Goal: Book appointment/travel/reservation

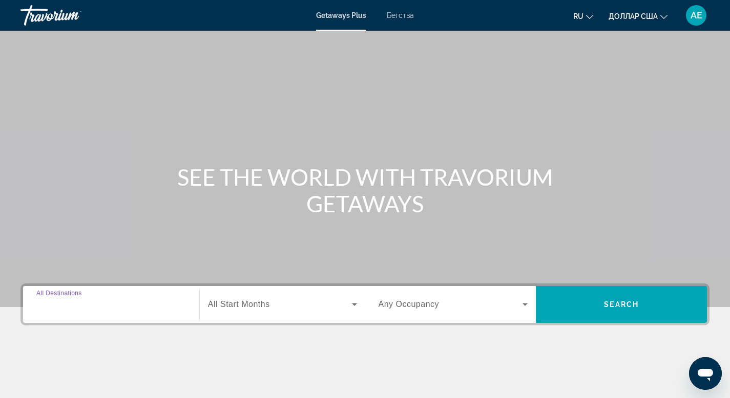
click at [97, 310] on input "Destination All Destinations" at bounding box center [111, 305] width 150 height 12
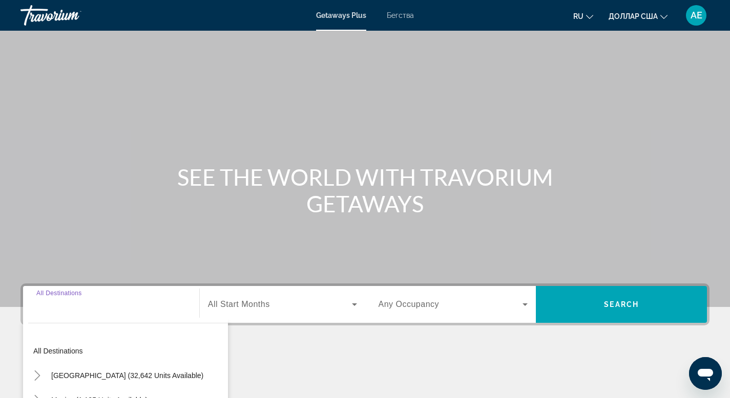
scroll to position [155, 0]
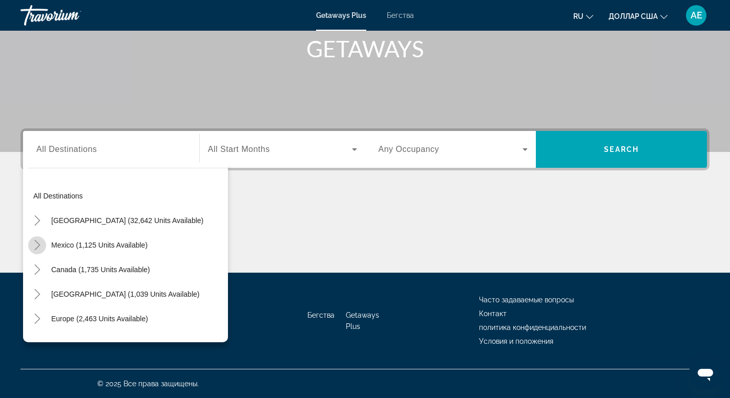
click at [36, 251] on mat-icon "Toggle Mexico (1,125 units available)" at bounding box center [37, 246] width 18 height 18
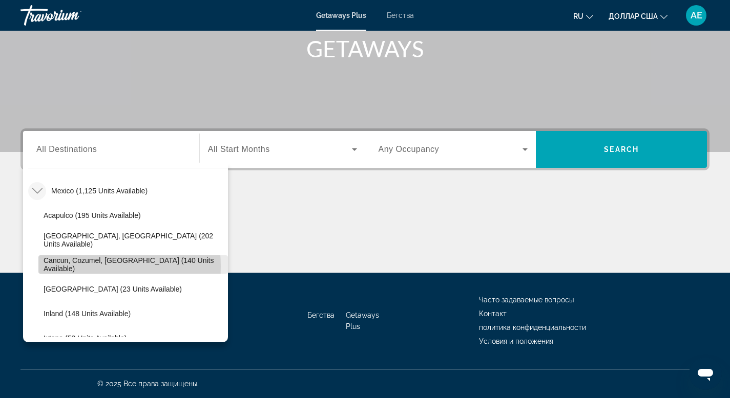
click at [74, 267] on span "Cancun, Cozumel, [GEOGRAPHIC_DATA] (140 units available)" at bounding box center [133, 265] width 179 height 16
type input "**********"
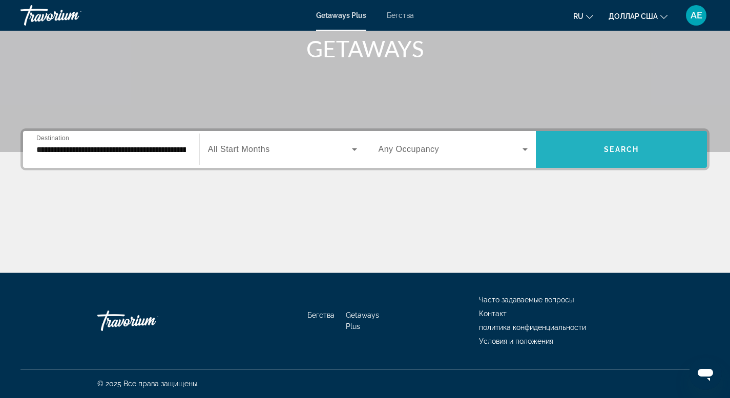
click at [613, 144] on span "Виджет поиска" at bounding box center [621, 149] width 171 height 25
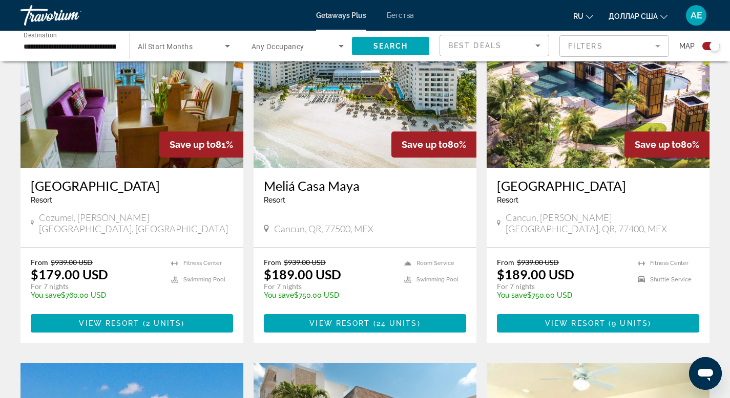
scroll to position [445, 0]
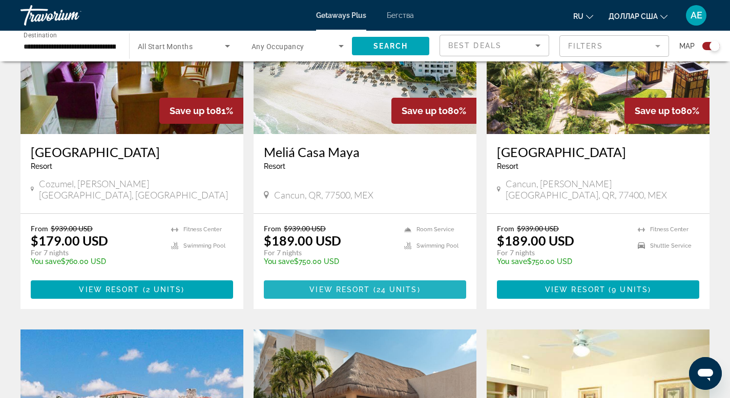
click at [348, 288] on span "Основное содержание" at bounding box center [365, 290] width 202 height 25
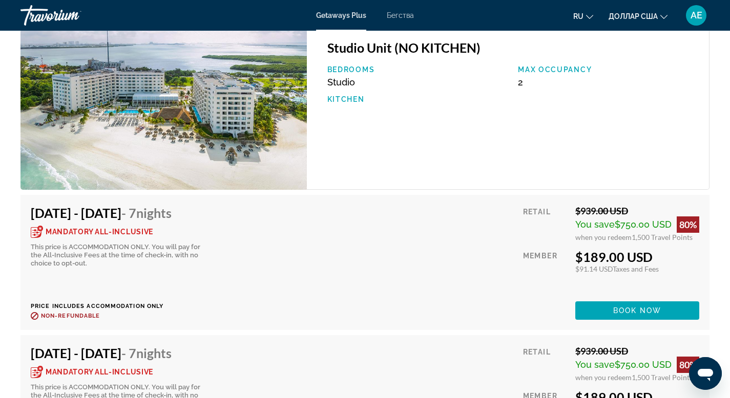
scroll to position [1856, 0]
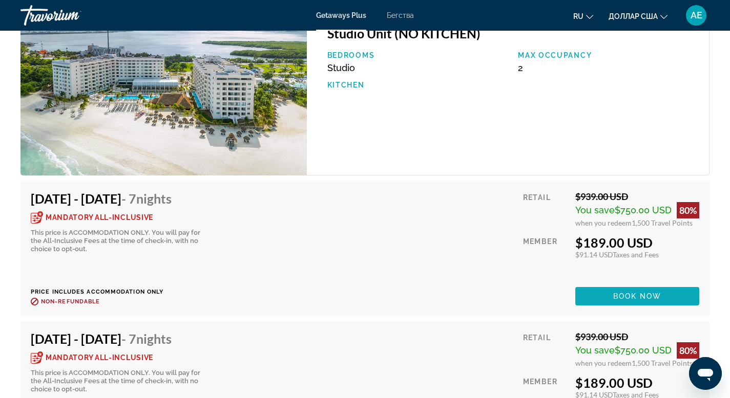
click at [586, 292] on span "Основное содержание" at bounding box center [637, 296] width 124 height 25
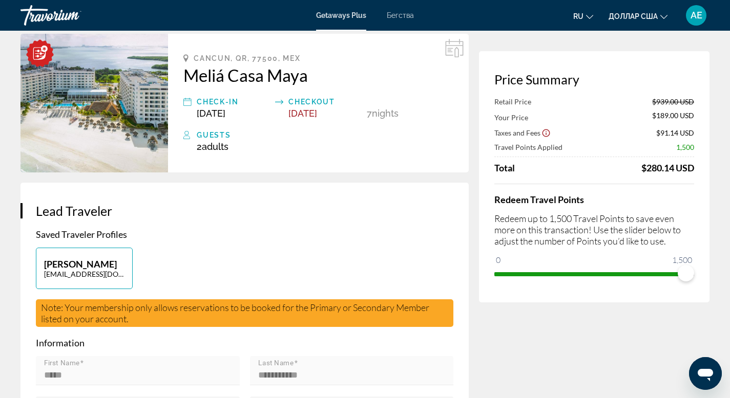
scroll to position [55, 0]
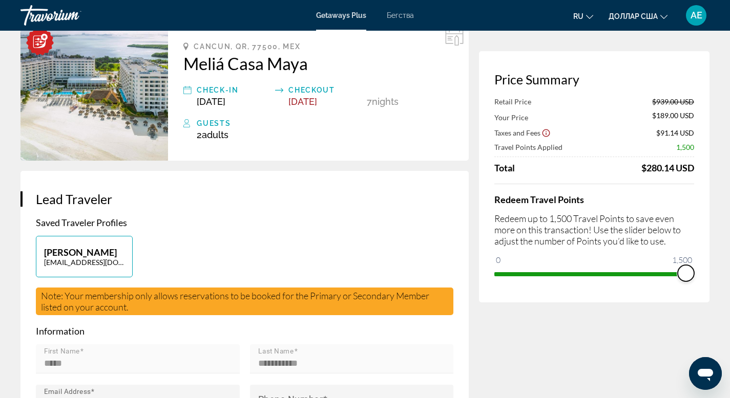
drag, startPoint x: 687, startPoint y: 274, endPoint x: 721, endPoint y: 299, distance: 42.1
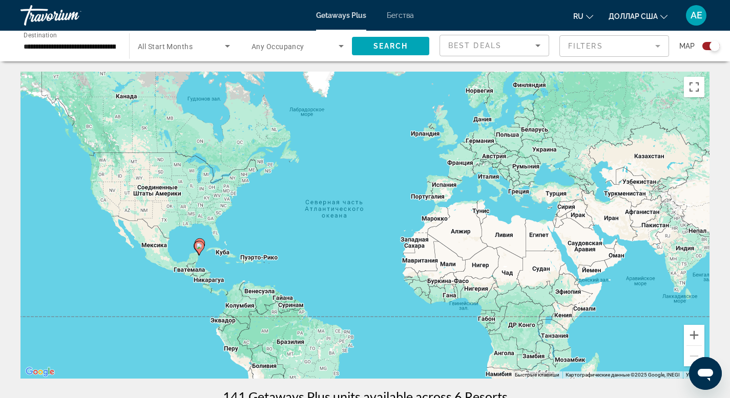
click at [393, 17] on font "Бегства" at bounding box center [400, 15] width 27 height 8
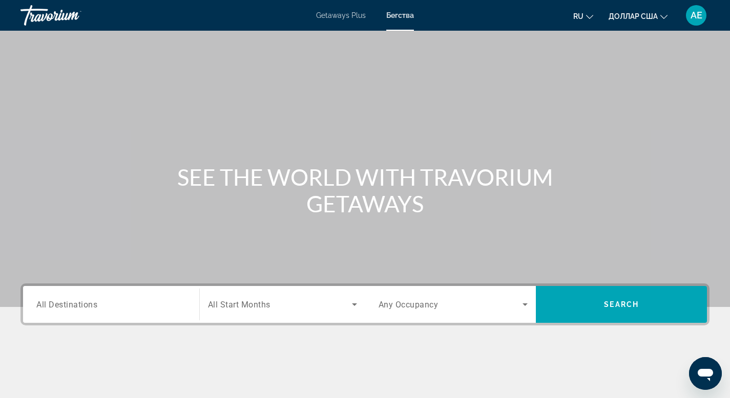
click at [335, 15] on font "Getaways Plus" at bounding box center [341, 15] width 50 height 8
click at [177, 304] on input "Destination All Destinations" at bounding box center [111, 305] width 150 height 12
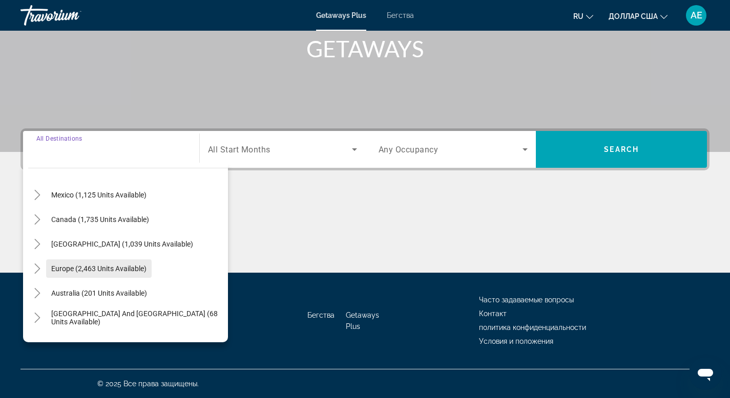
scroll to position [65, 0]
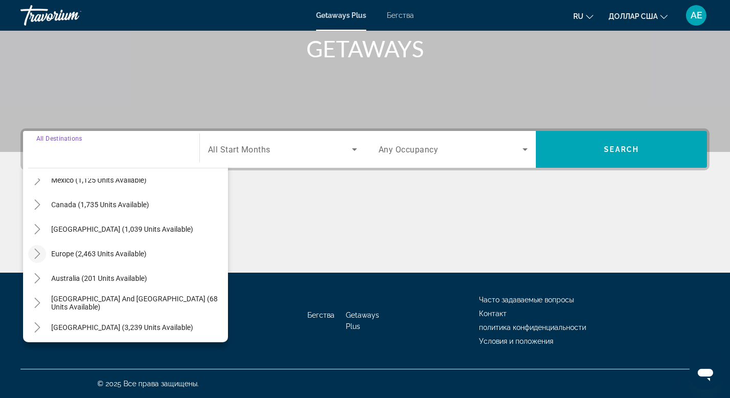
click at [40, 253] on icon "Toggle Europe (2,463 units available)" at bounding box center [37, 254] width 10 height 10
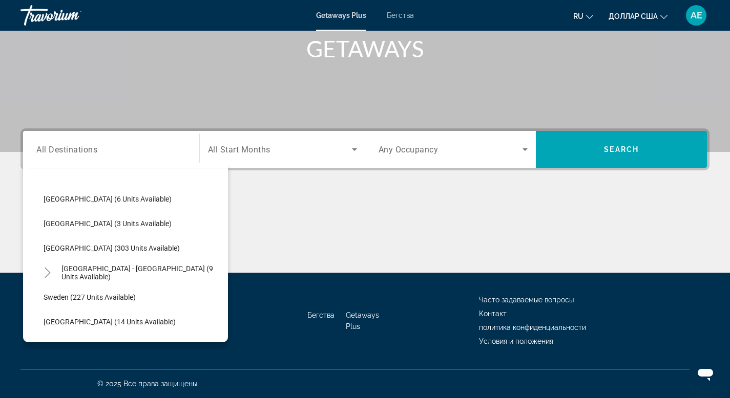
scroll to position [421, 0]
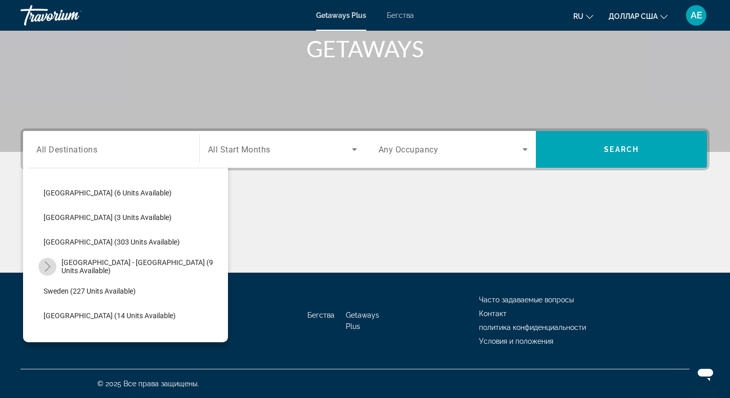
click at [49, 268] on icon "Toggle Spain - Canary Islands (9 units available)" at bounding box center [48, 267] width 10 height 10
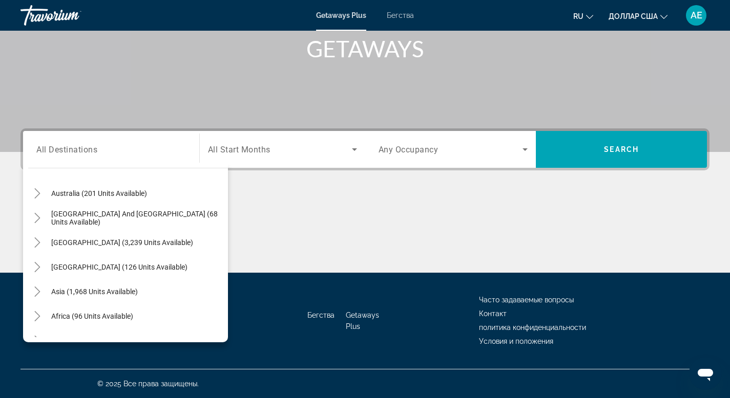
scroll to position [756, 0]
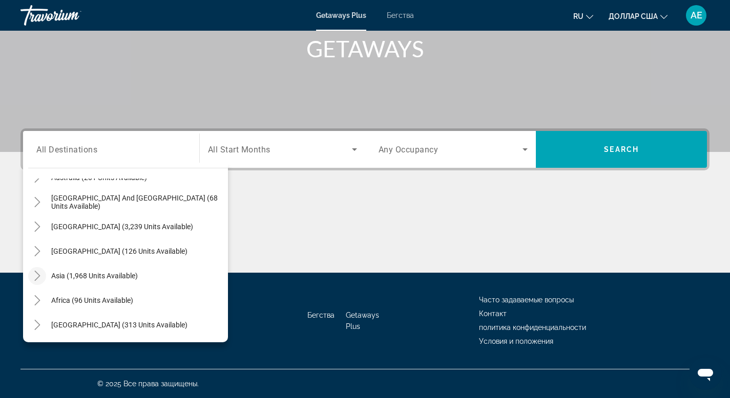
click at [37, 276] on icon "Toggle Asia (1,968 units available)" at bounding box center [37, 276] width 10 height 10
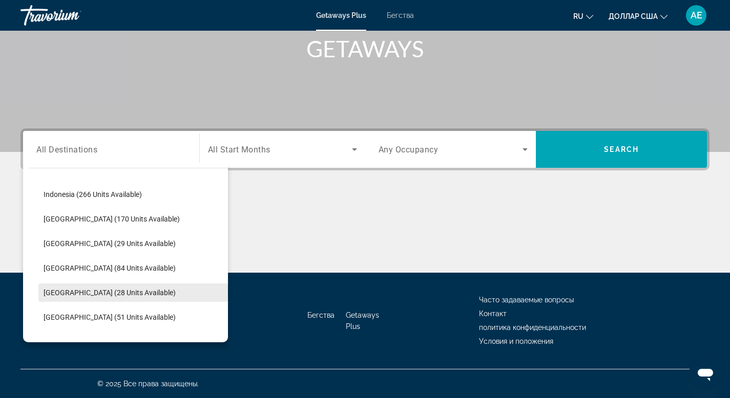
scroll to position [959, 0]
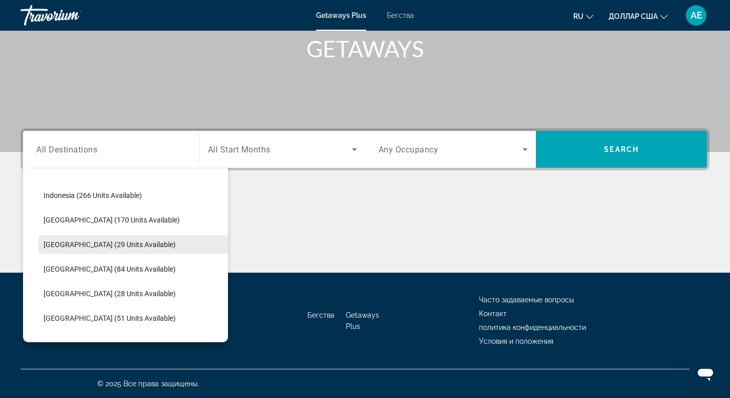
click at [116, 241] on span "[GEOGRAPHIC_DATA] (29 units available)" at bounding box center [110, 245] width 132 height 8
type input "**********"
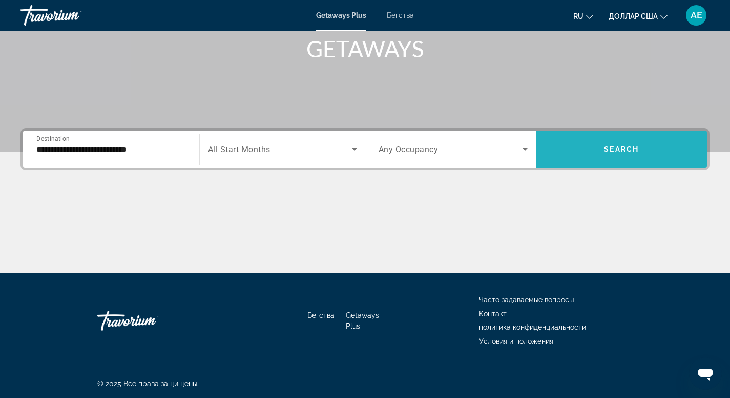
click at [630, 143] on span "Search widget" at bounding box center [621, 149] width 171 height 25
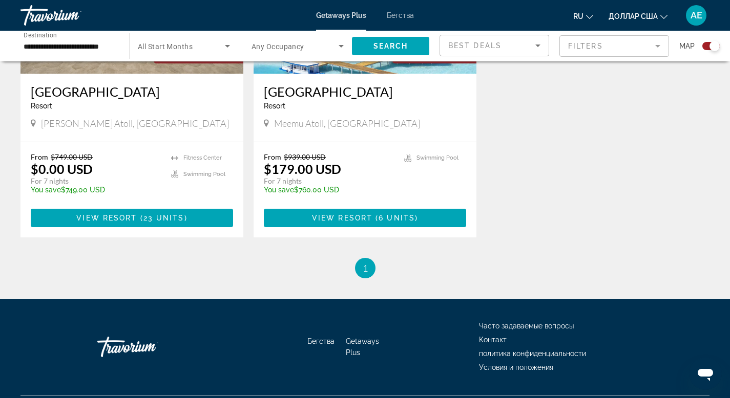
scroll to position [495, 0]
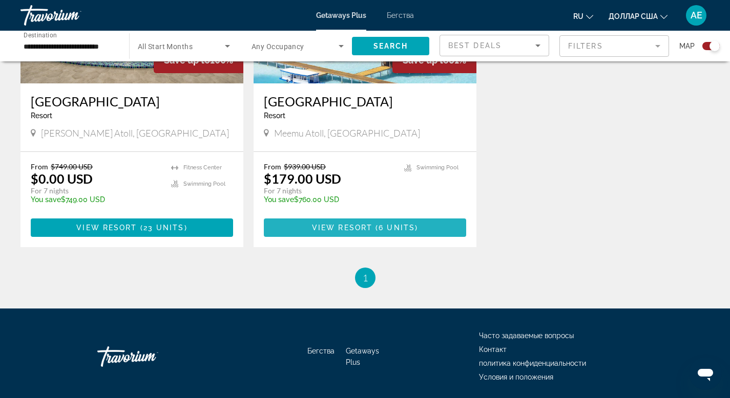
click at [386, 225] on span "6 units" at bounding box center [397, 228] width 36 height 8
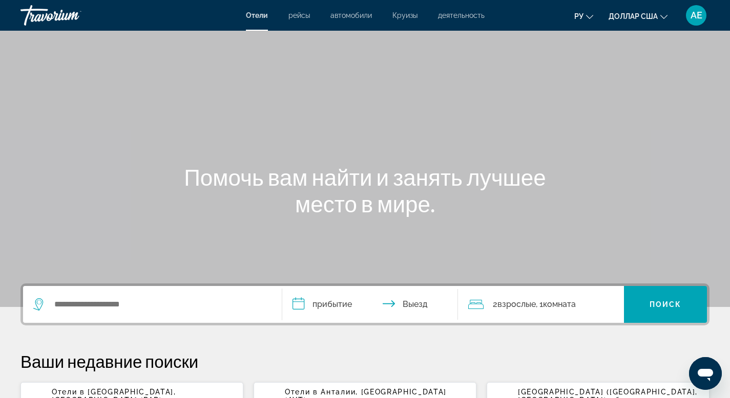
click at [299, 18] on font "рейсы" at bounding box center [299, 15] width 22 height 8
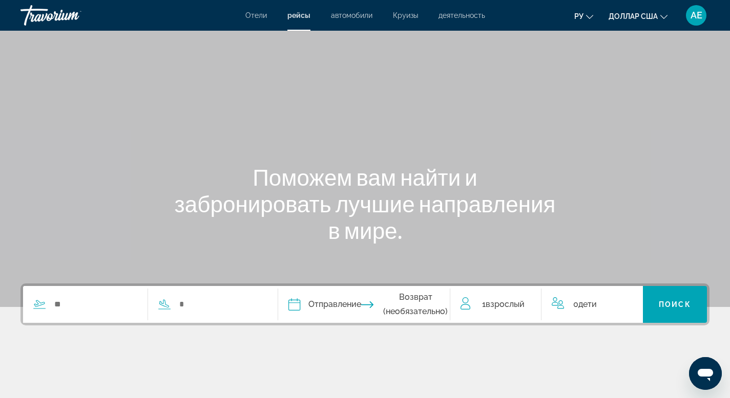
click at [339, 12] on font "автомобили" at bounding box center [351, 15] width 41 height 8
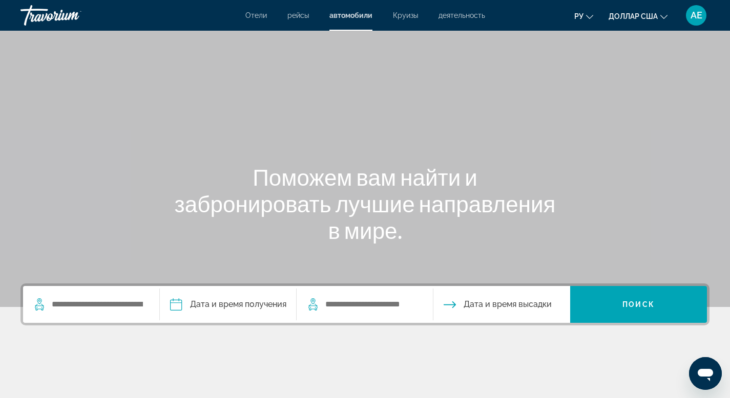
click at [405, 17] on font "Круизы" at bounding box center [405, 15] width 25 height 8
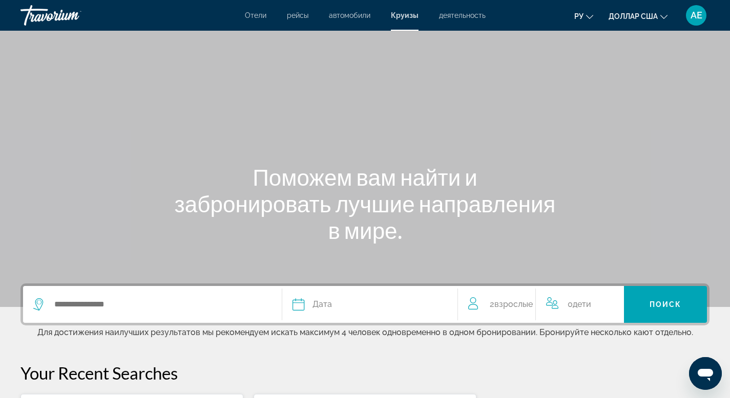
click at [442, 14] on font "деятельность" at bounding box center [462, 15] width 47 height 8
